Goal: Information Seeking & Learning: Learn about a topic

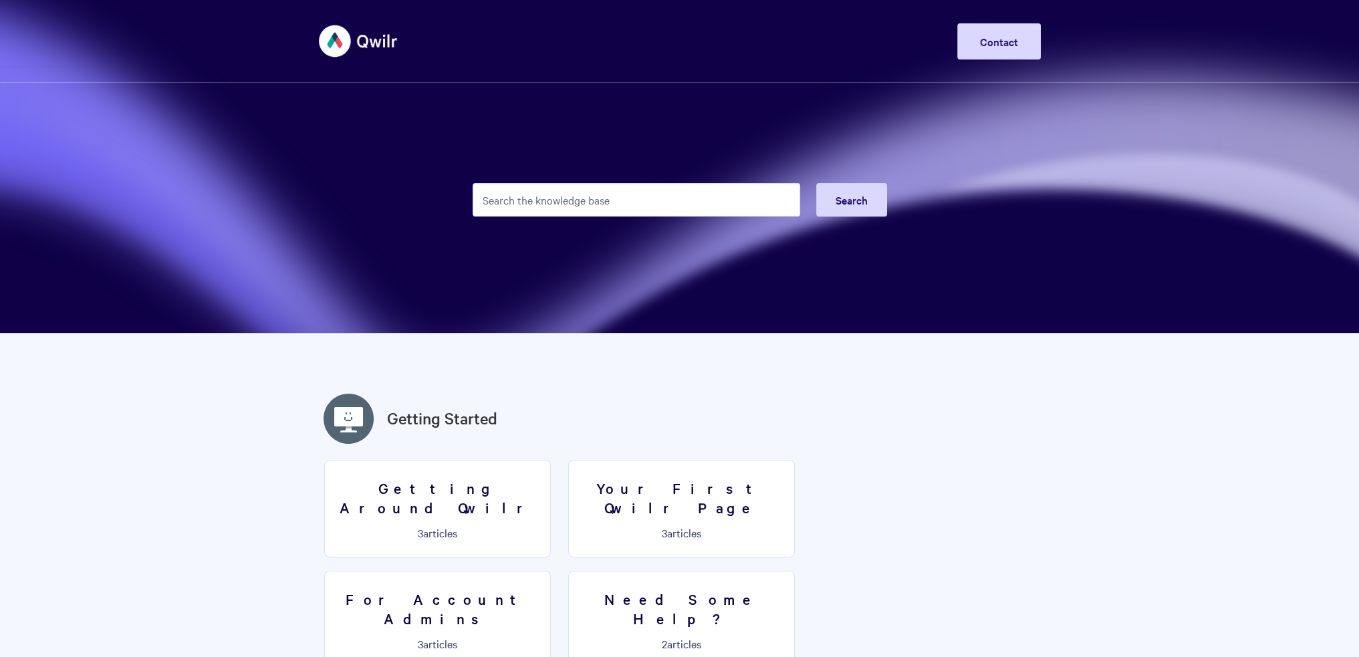
click at [618, 203] on input "Search the knowledge base" at bounding box center [637, 199] width 328 height 33
type input "["
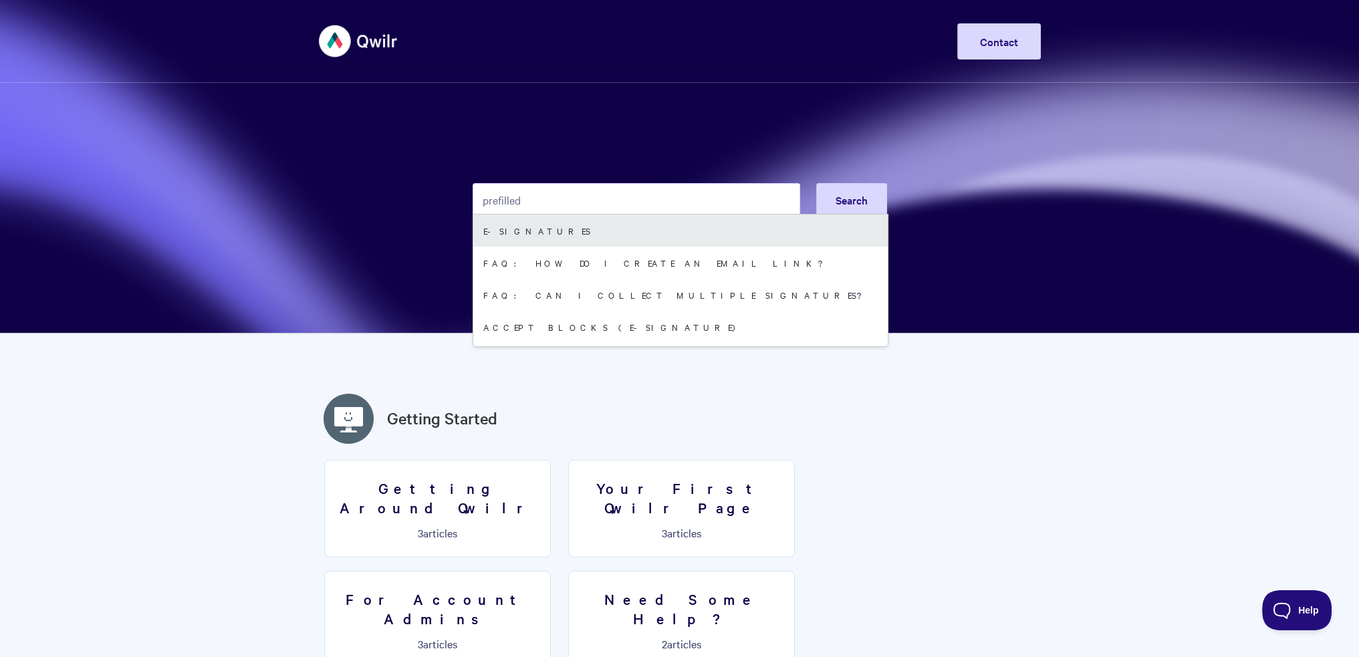
type input "prefilled"
click at [553, 233] on link "E-signatures" at bounding box center [680, 231] width 414 height 32
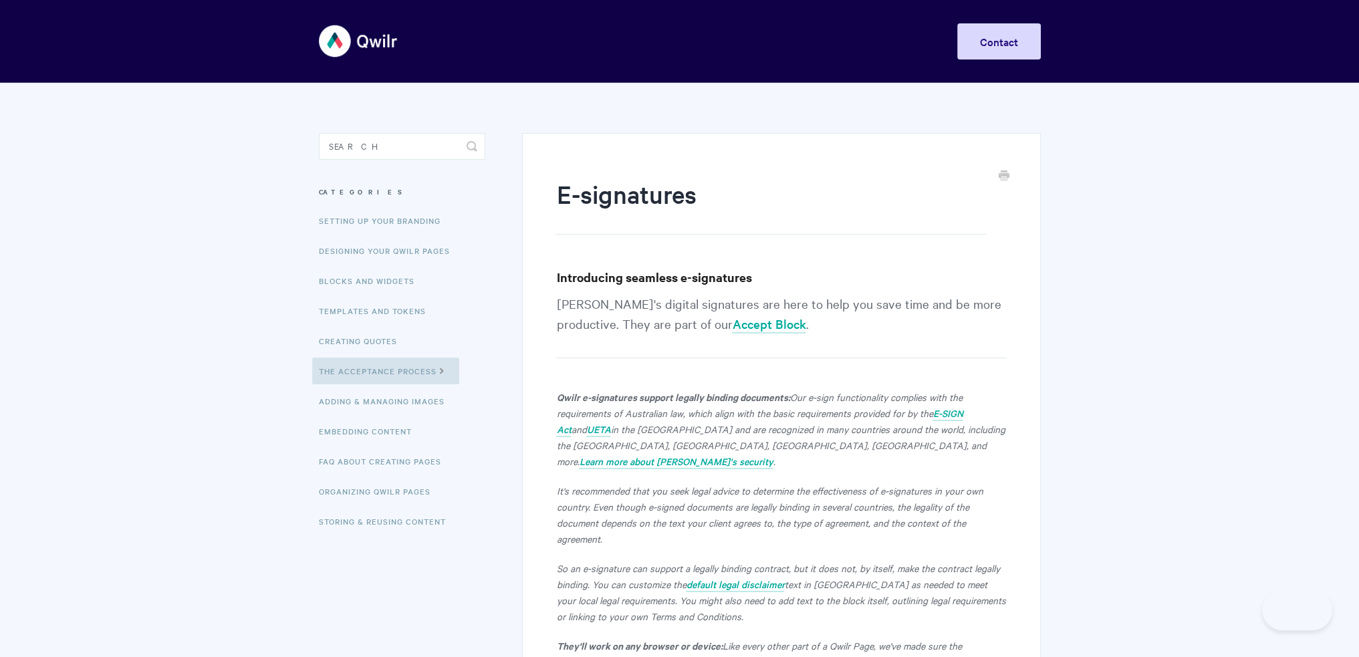
click at [826, 323] on p "[PERSON_NAME]'s digital signatures are here to help you save time and be more p…" at bounding box center [781, 325] width 450 height 65
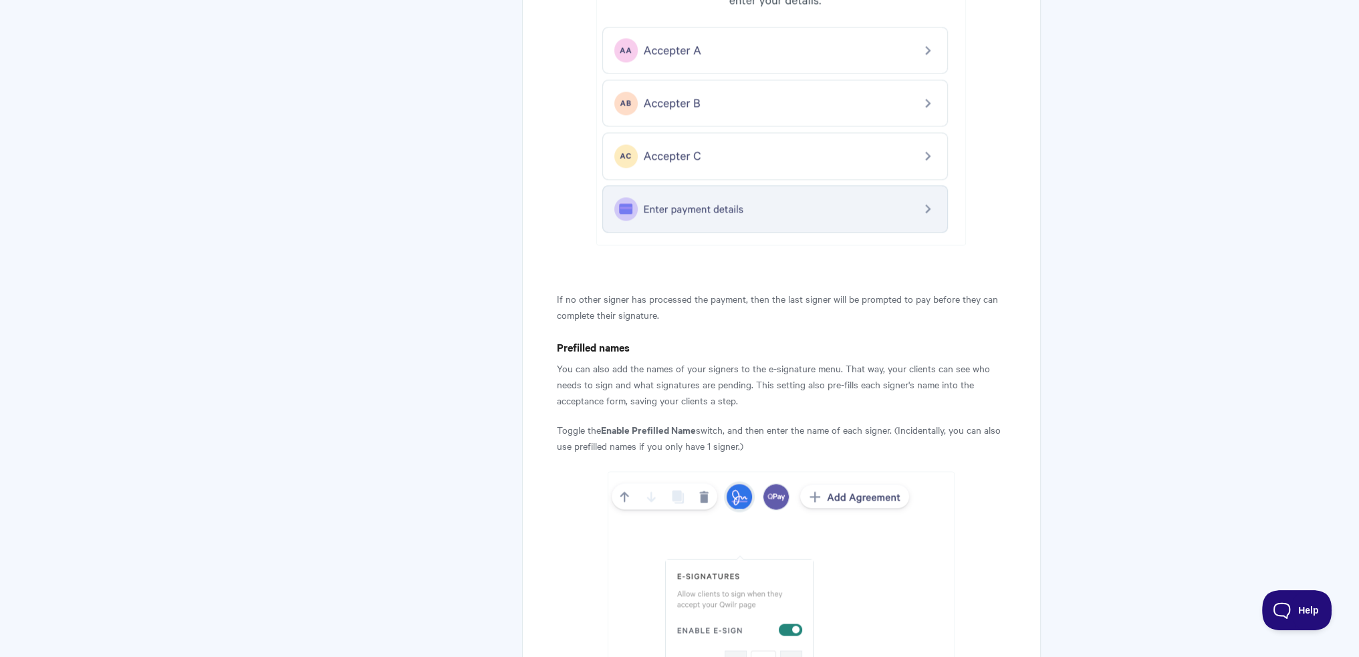
click at [756, 360] on p "You can also add the names of your signers to the e-signature menu. That way, y…" at bounding box center [781, 384] width 450 height 48
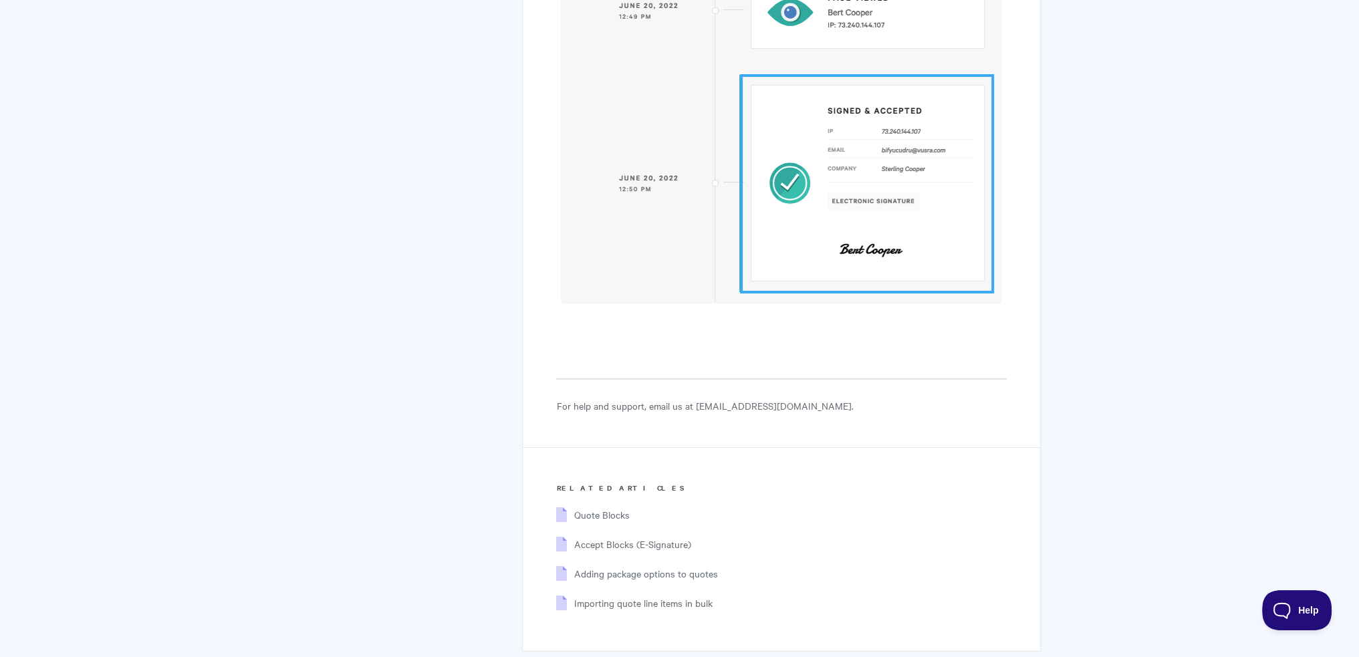
scroll to position [6647, 0]
